Goal: Task Accomplishment & Management: Manage account settings

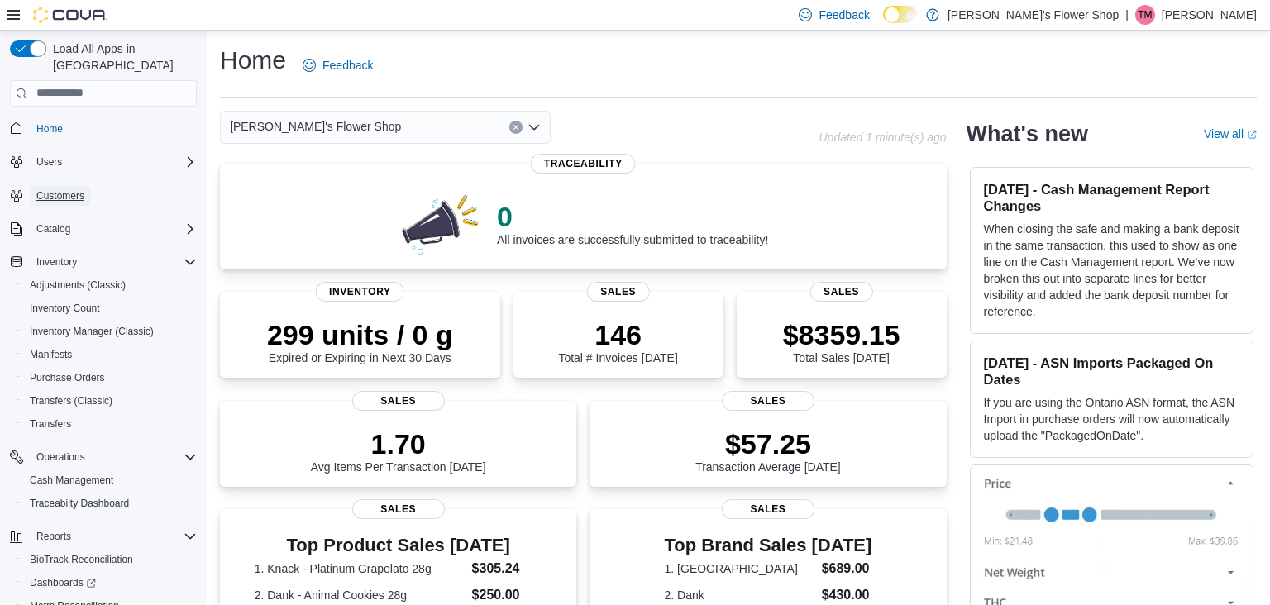
click at [87, 188] on link "Customers" at bounding box center [60, 196] width 61 height 20
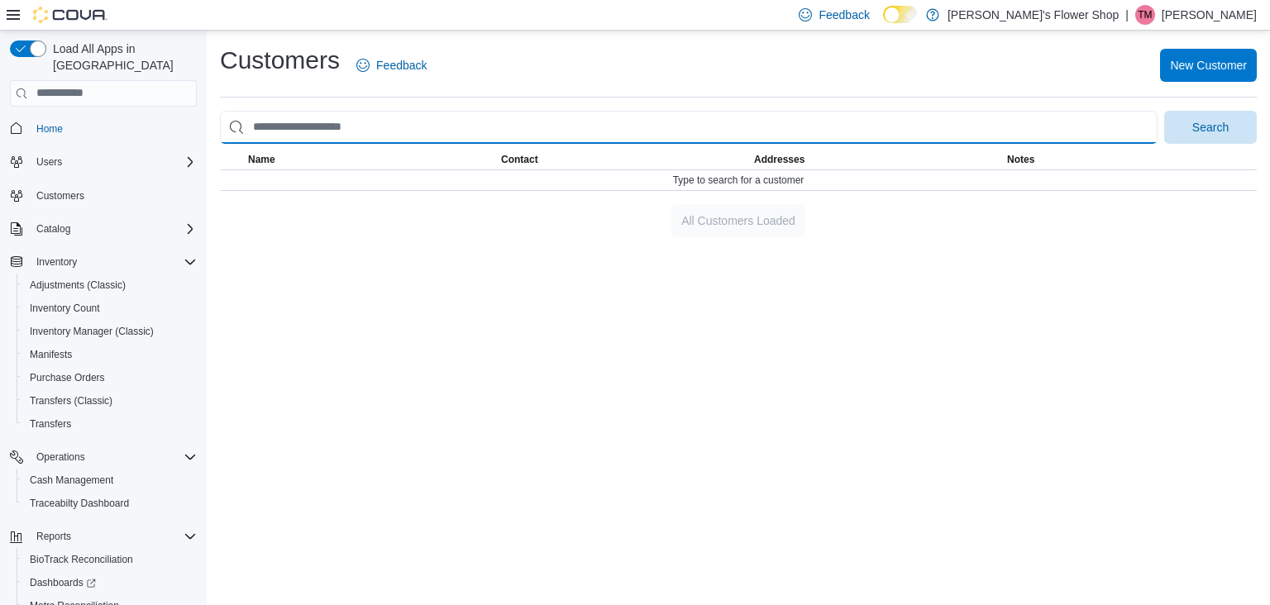
click at [333, 121] on input "search" at bounding box center [688, 127] width 937 height 33
type input "**********"
click at [1164, 111] on button "Search" at bounding box center [1210, 127] width 93 height 33
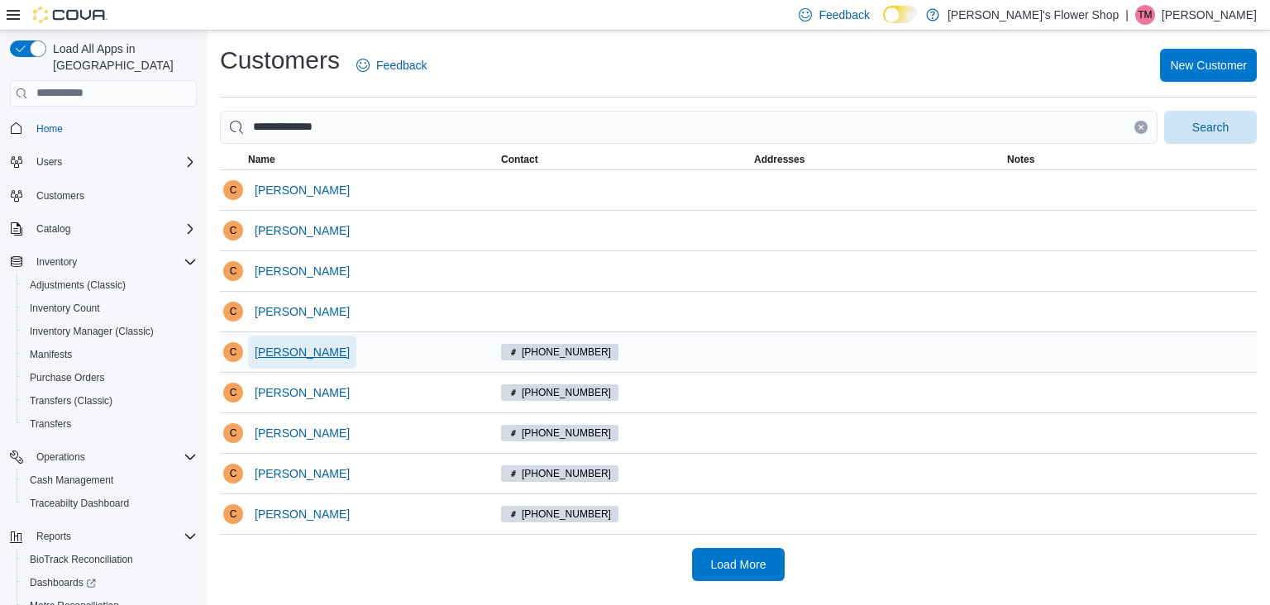
click at [307, 346] on span "Chelsea Powell" at bounding box center [302, 352] width 95 height 17
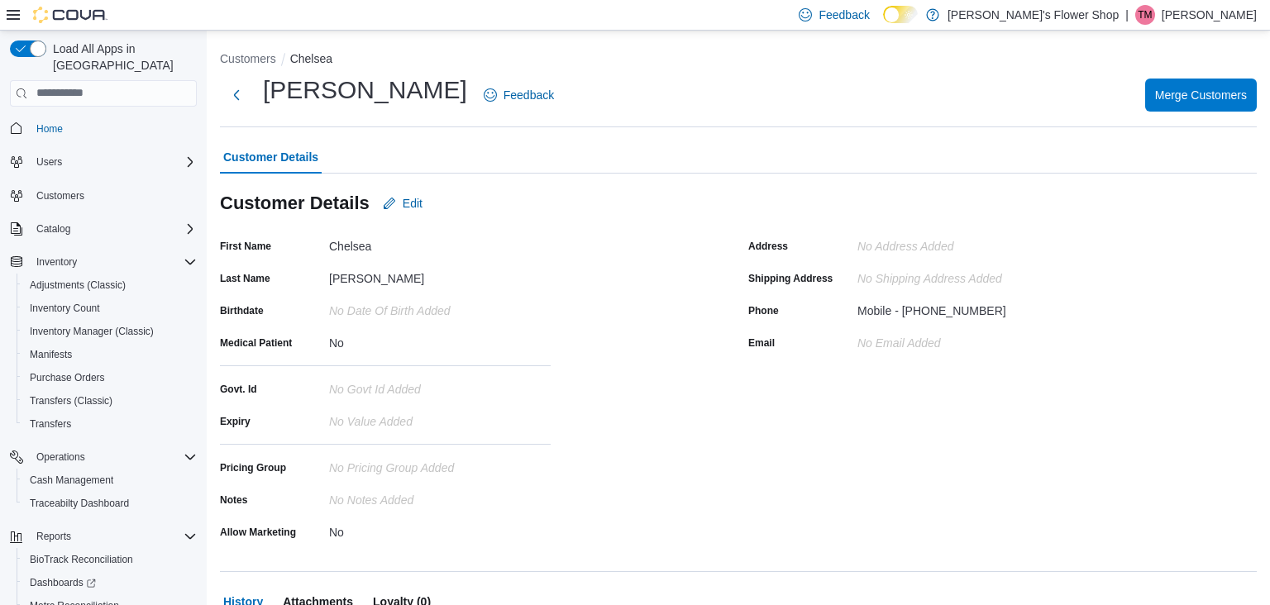
scroll to position [134, 0]
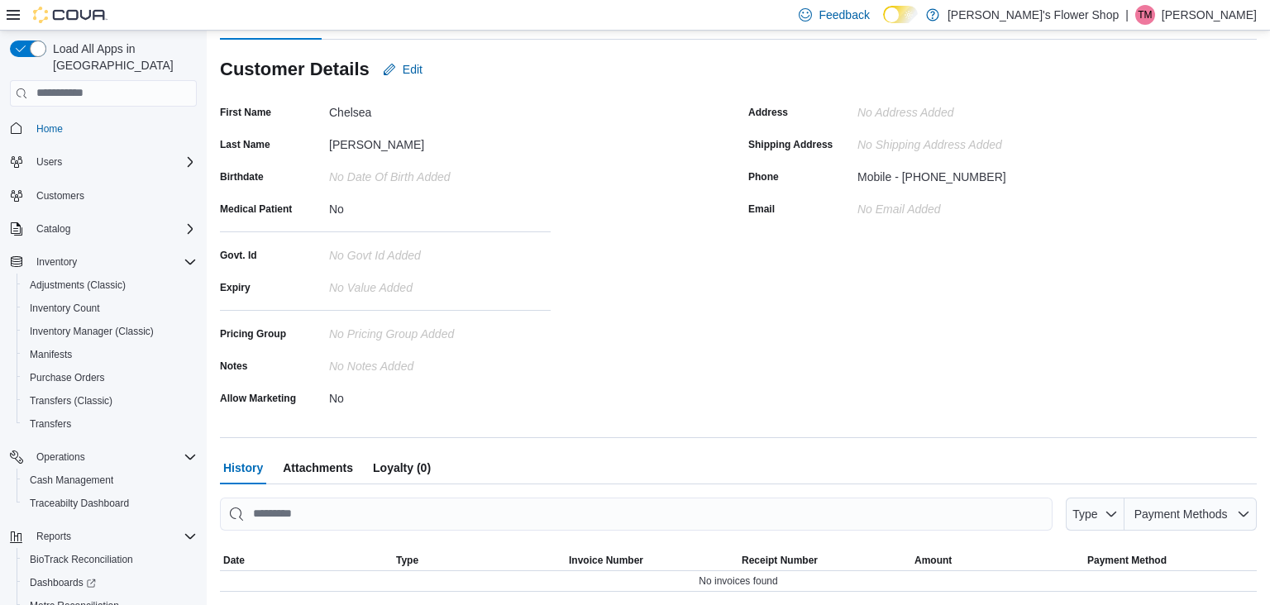
click at [379, 467] on span "Loyalty (0)" at bounding box center [402, 467] width 58 height 33
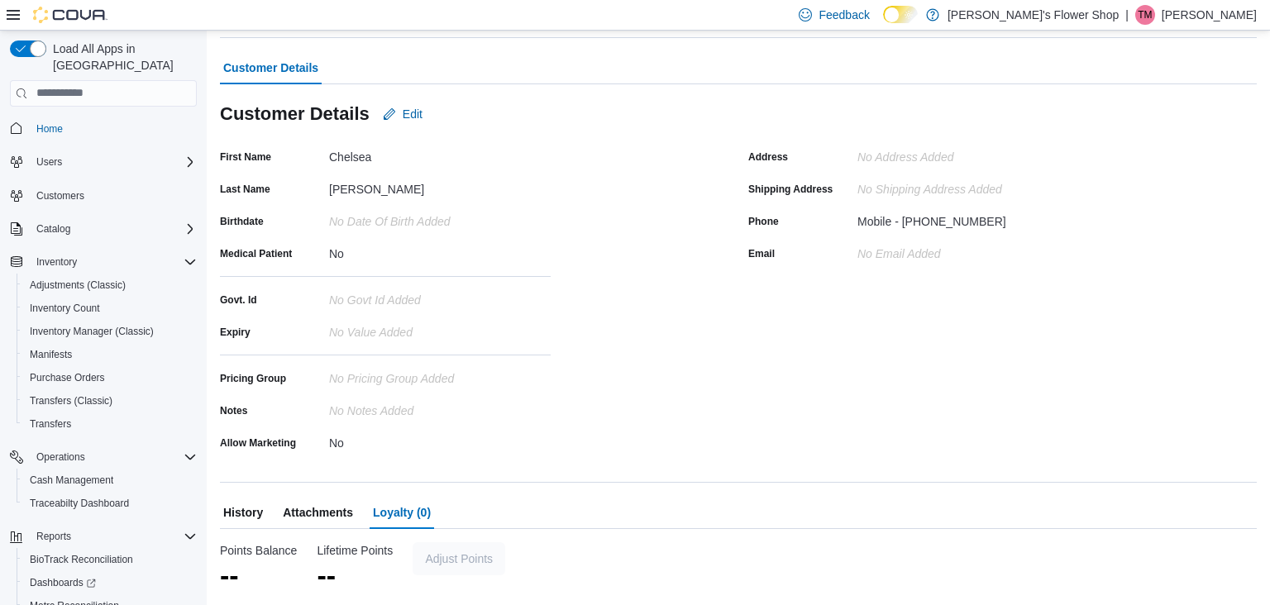
scroll to position [89, 0]
click at [452, 560] on span "Adjust Points" at bounding box center [459, 558] width 68 height 17
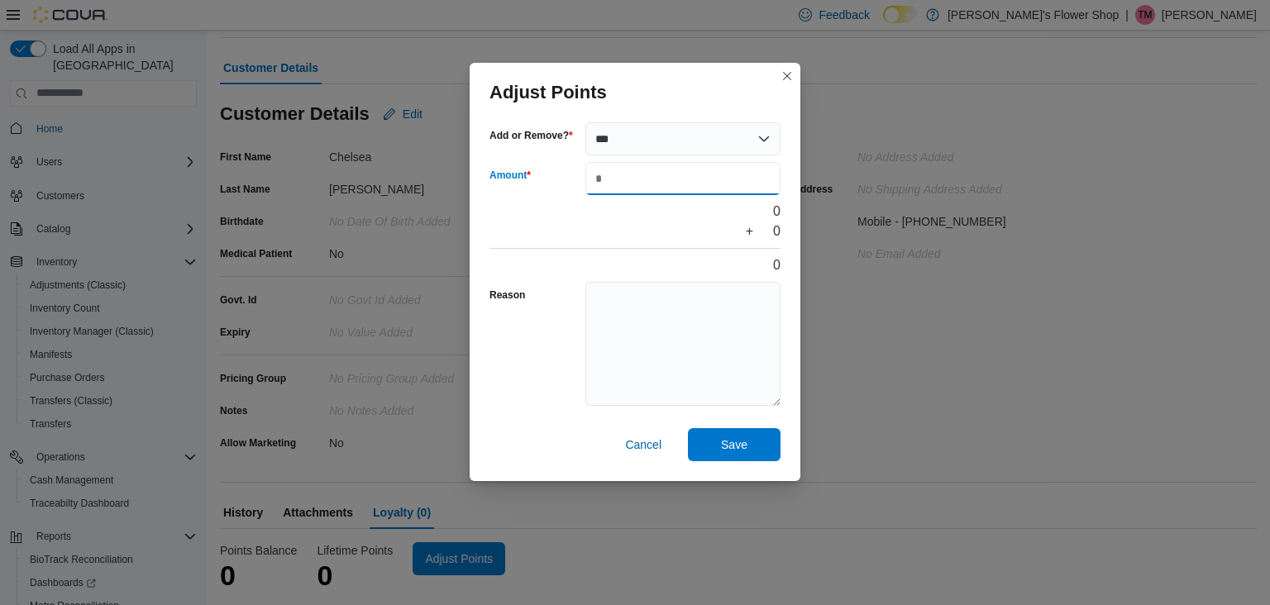
click at [621, 187] on input "Amount" at bounding box center [682, 178] width 195 height 33
type input "***"
click at [731, 306] on textarea "Reason" at bounding box center [682, 344] width 195 height 124
click at [722, 450] on span "Save" at bounding box center [734, 444] width 26 height 17
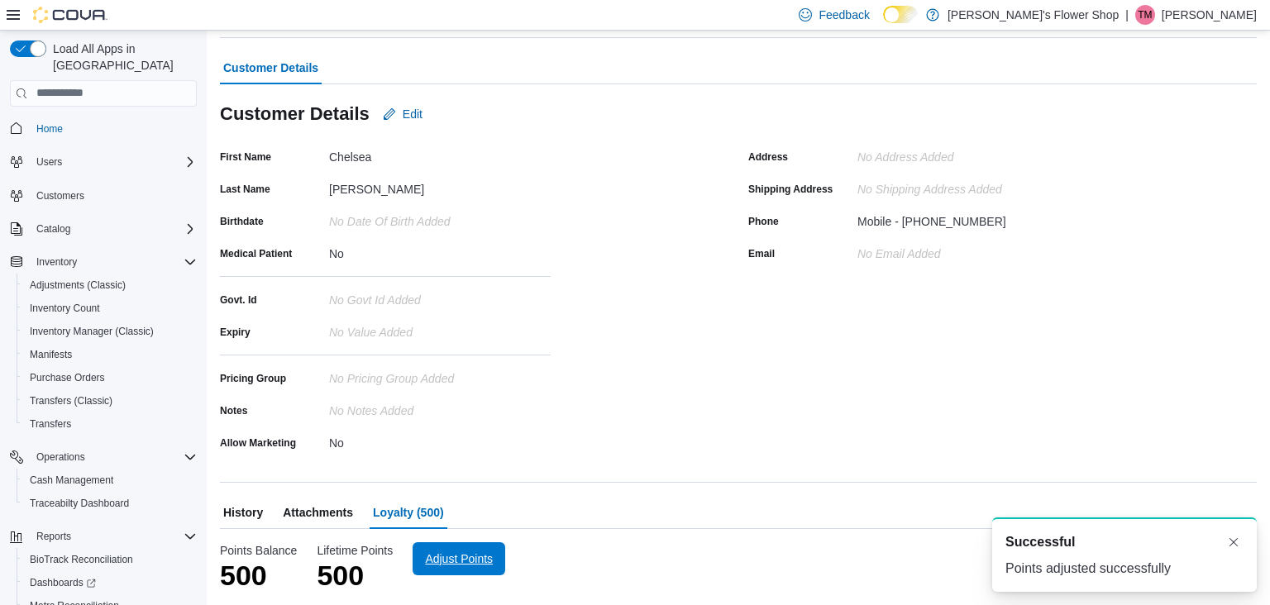
scroll to position [0, 0]
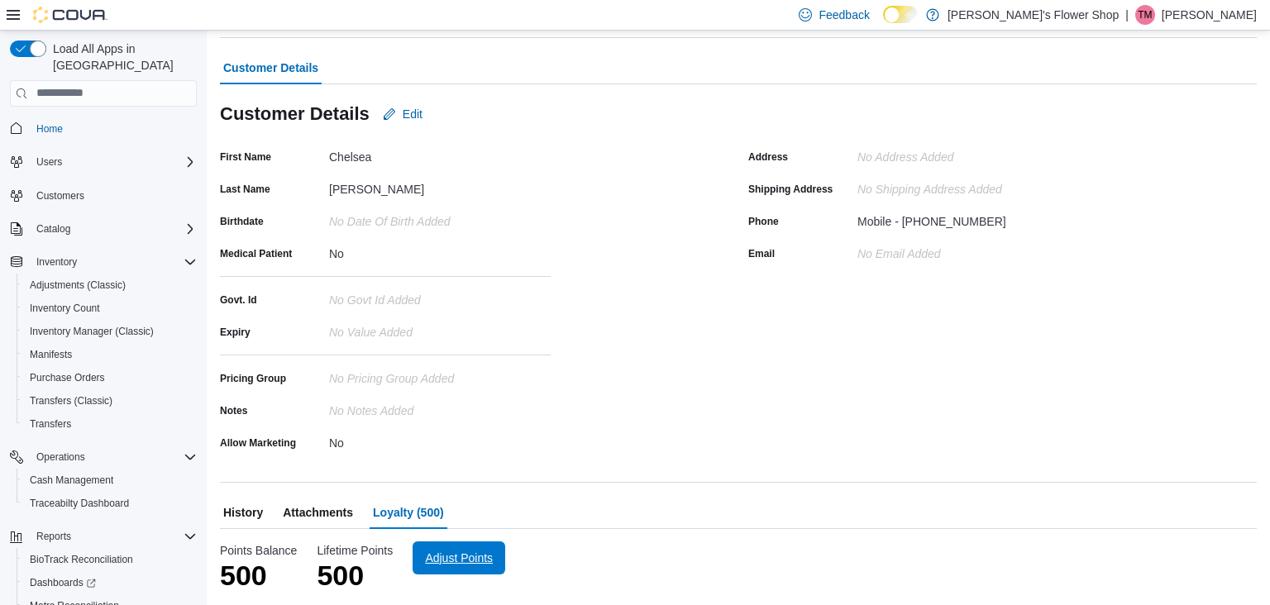
click at [455, 555] on span "Adjust Points" at bounding box center [459, 558] width 68 height 17
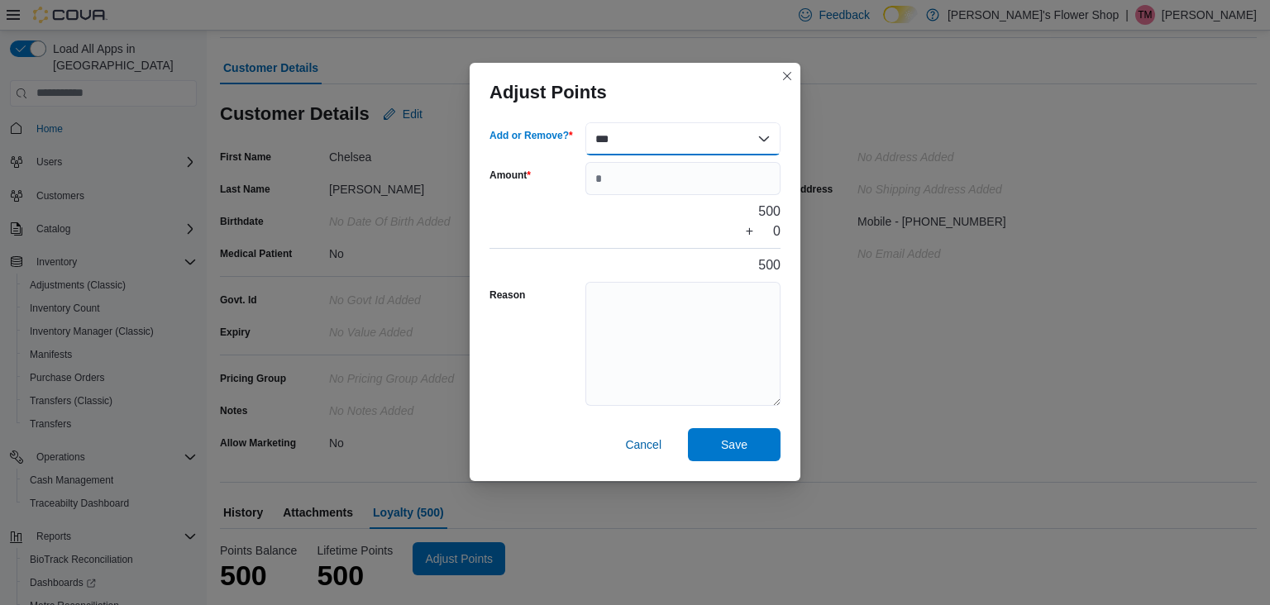
click at [627, 140] on select "*** ******" at bounding box center [682, 138] width 195 height 33
click at [785, 73] on button "Closes this modal window" at bounding box center [787, 75] width 20 height 20
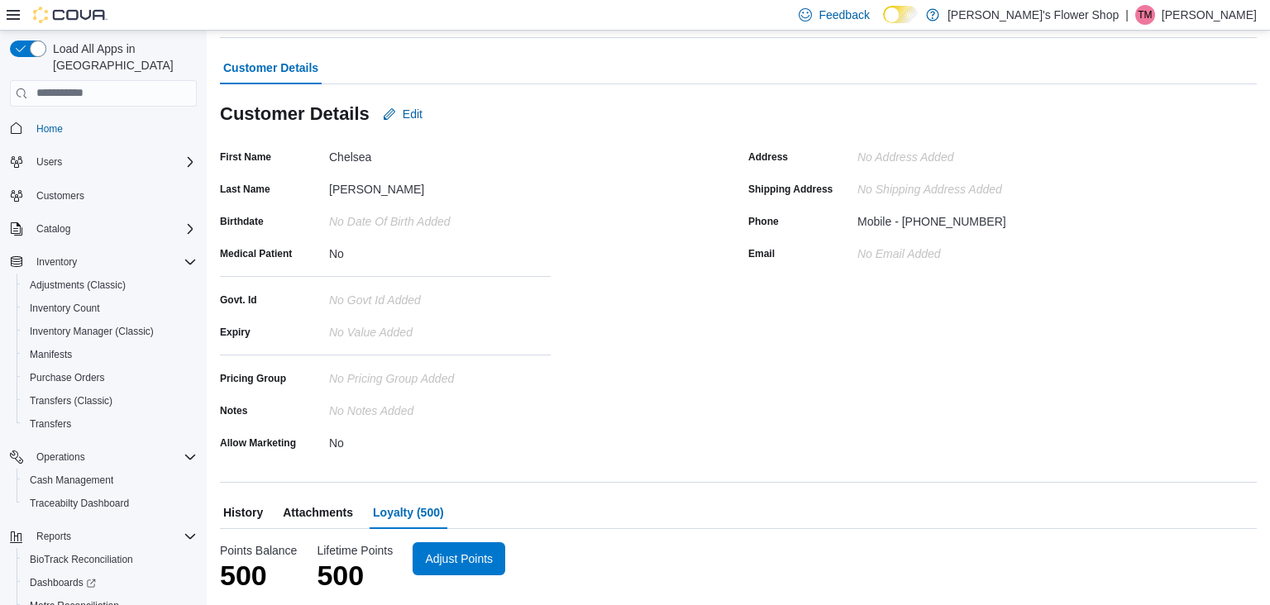
click at [312, 512] on span "Attachments" at bounding box center [318, 512] width 70 height 33
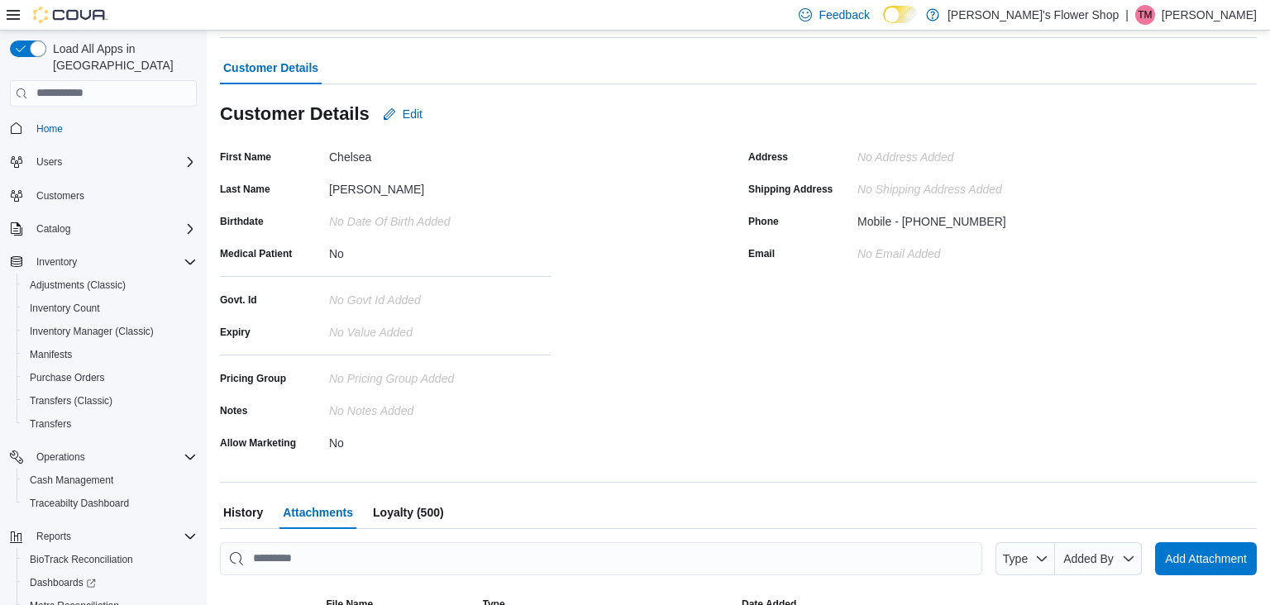
click at [392, 519] on span "Loyalty (500)" at bounding box center [408, 512] width 71 height 33
